Goal: Entertainment & Leisure: Consume media (video, audio)

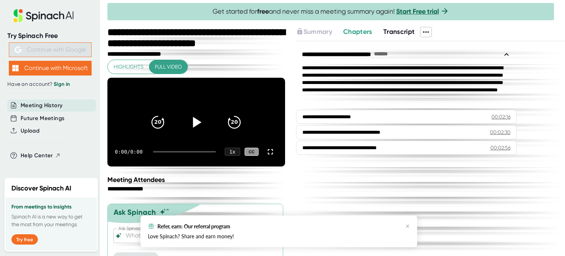
click at [197, 117] on icon at bounding box center [197, 122] width 8 height 11
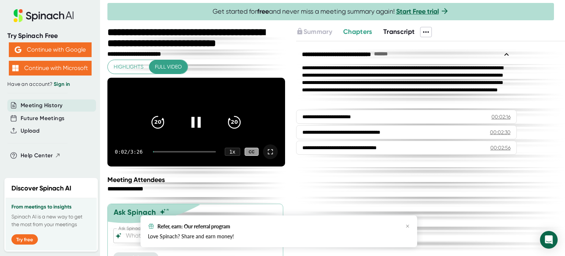
click at [266, 156] on icon at bounding box center [270, 151] width 9 height 9
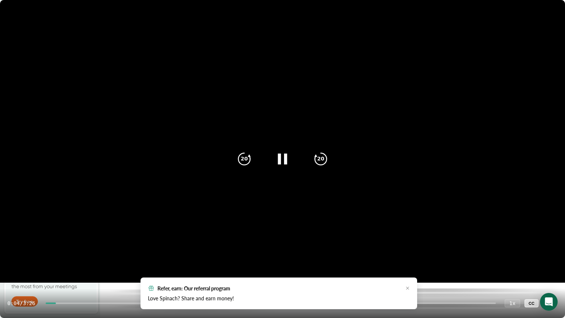
click at [554, 255] on icon at bounding box center [550, 303] width 9 height 9
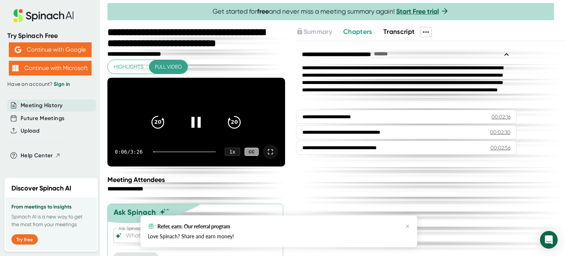
drag, startPoint x: 160, startPoint y: 158, endPoint x: 169, endPoint y: 160, distance: 9.0
click at [169, 152] on div at bounding box center [184, 151] width 63 height 1
drag, startPoint x: 156, startPoint y: 160, endPoint x: 172, endPoint y: 160, distance: 15.8
click at [172, 160] on div "0:53 / 3:26 1 x CC" at bounding box center [196, 151] width 178 height 29
click at [187, 152] on div at bounding box center [184, 151] width 63 height 1
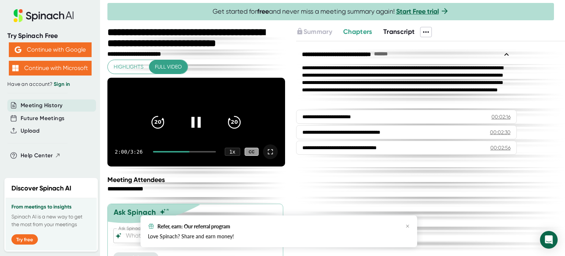
click at [204, 157] on div "2:00 / 3:26 1 x CC" at bounding box center [196, 151] width 178 height 29
drag, startPoint x: 189, startPoint y: 159, endPoint x: 200, endPoint y: 159, distance: 11.8
click at [200, 152] on div at bounding box center [184, 151] width 63 height 1
click at [192, 129] on icon at bounding box center [196, 122] width 18 height 18
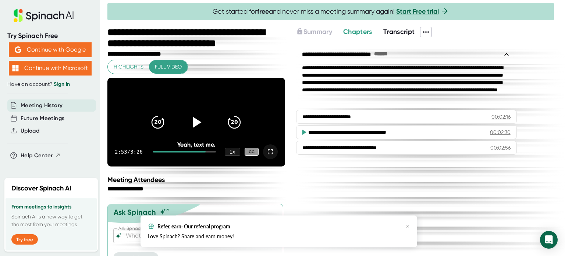
click at [266, 156] on icon at bounding box center [270, 151] width 9 height 9
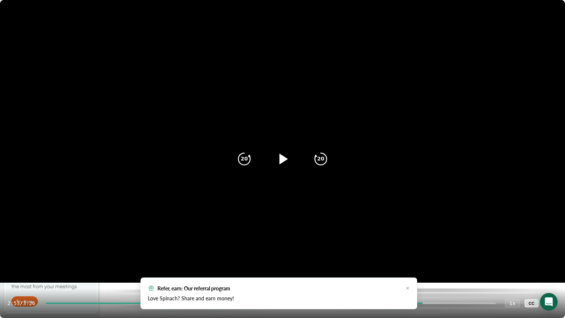
click at [284, 225] on video at bounding box center [282, 141] width 565 height 283
click at [459, 255] on div at bounding box center [271, 302] width 450 height 1
click at [480, 255] on div "3:10 / 3:26 1 x CC" at bounding box center [282, 302] width 565 height 29
drag, startPoint x: 447, startPoint y: 304, endPoint x: 319, endPoint y: 303, distance: 128.0
click at [319, 255] on div "3:12 / 3:26 1 x CC" at bounding box center [282, 302] width 565 height 29
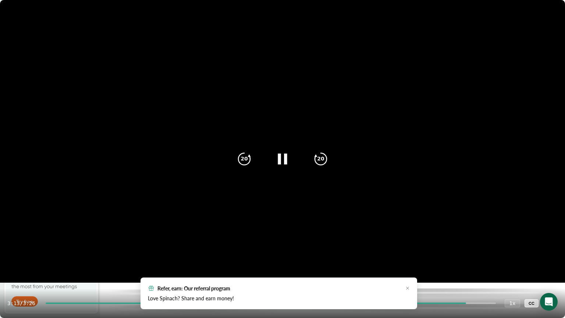
click at [312, 255] on div "3:13 / 3:26 1 x CC" at bounding box center [282, 302] width 565 height 29
click at [306, 255] on div at bounding box center [257, 302] width 422 height 1
click at [193, 255] on div at bounding box center [177, 302] width 263 height 1
click at [549, 255] on icon at bounding box center [550, 303] width 9 height 9
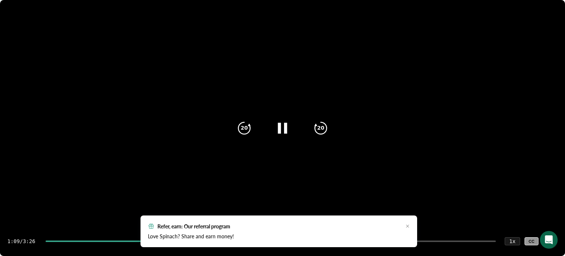
click at [195, 142] on video at bounding box center [282, 141] width 565 height 283
